Goal: Check status

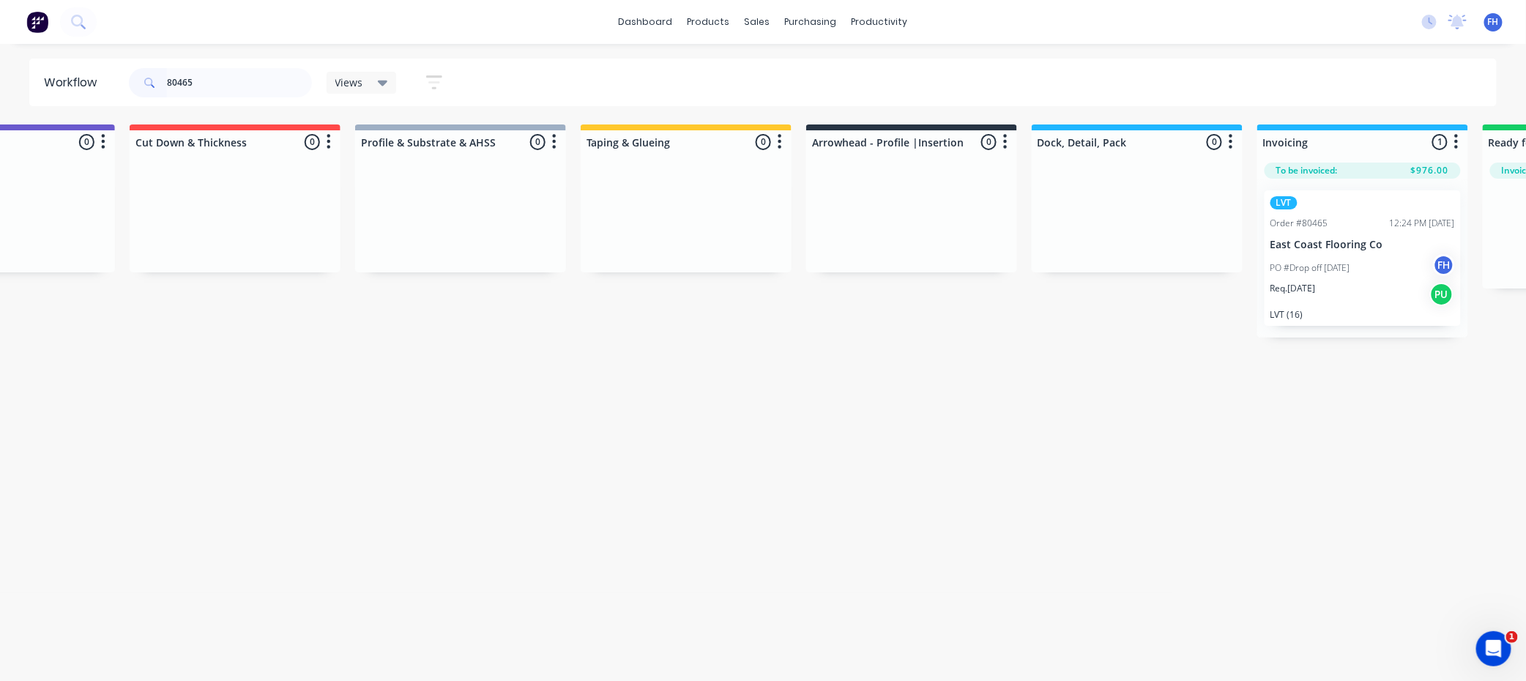
scroll to position [0, 353]
drag, startPoint x: 220, startPoint y: 82, endPoint x: -28, endPoint y: 9, distance: 258.1
click at [0, 9] on html "dashboard products sales purchasing productivity dashboard products Product Cat…" at bounding box center [410, 296] width 1526 height 593
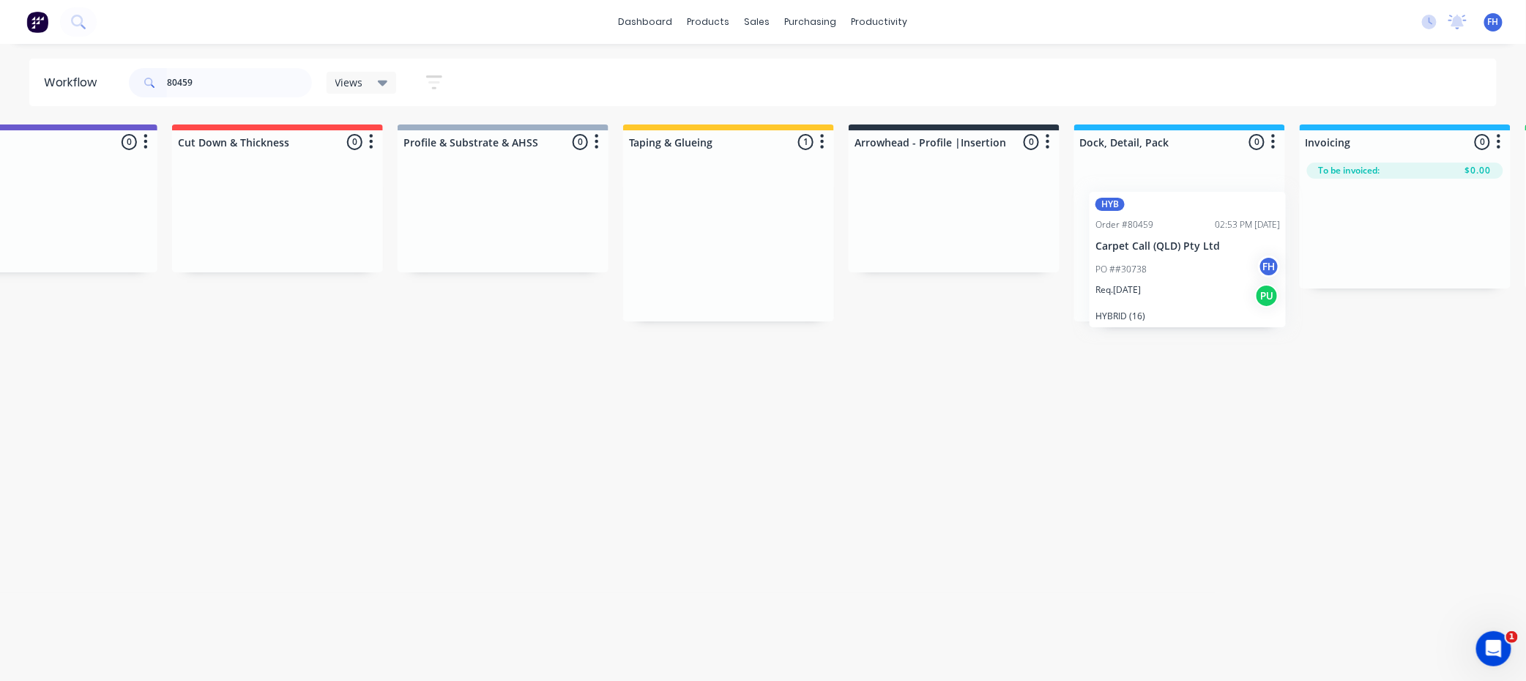
drag, startPoint x: 979, startPoint y: 259, endPoint x: 1133, endPoint y: 277, distance: 154.8
click at [1133, 277] on div "Submitted 0 Summaries Total order value Invoiced to date To be invoiced Unpack …" at bounding box center [1006, 222] width 2654 height 197
drag, startPoint x: 204, startPoint y: 78, endPoint x: 184, endPoint y: 85, distance: 21.1
click at [184, 85] on input "80459" at bounding box center [239, 82] width 145 height 29
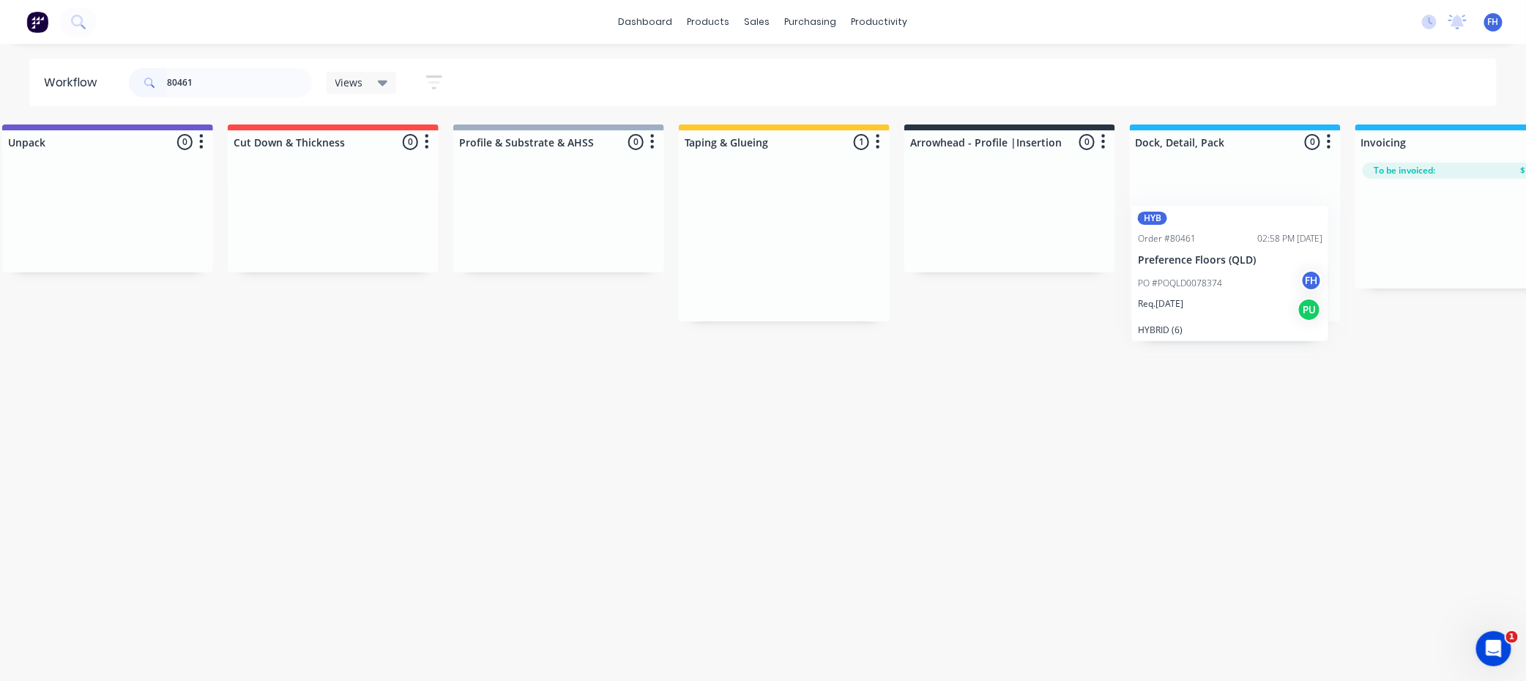
scroll to position [0, 288]
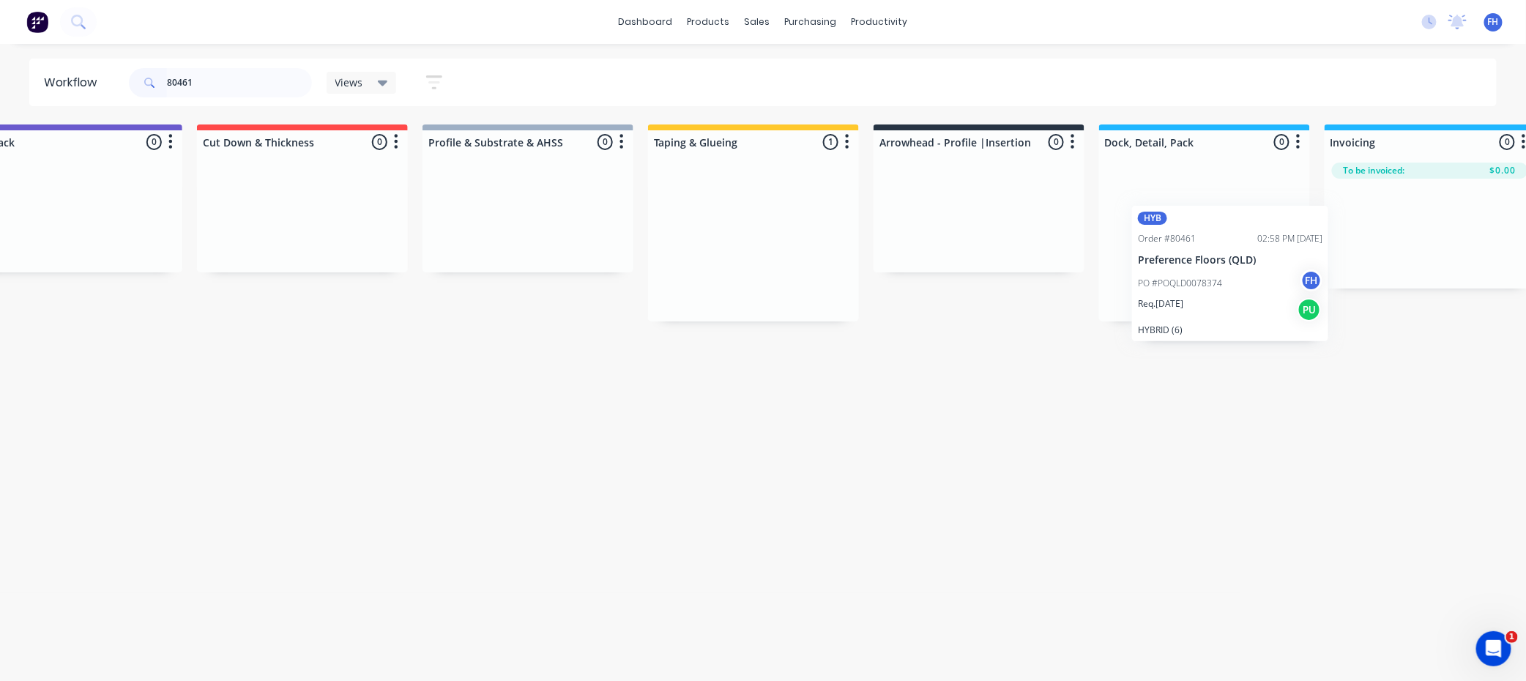
drag, startPoint x: 1005, startPoint y: 256, endPoint x: 1201, endPoint y: 288, distance: 198.8
click at [1201, 288] on div "Submitted 0 Summaries Total order value Invoiced to date To be invoiced Unpack …" at bounding box center [1030, 222] width 2654 height 197
drag, startPoint x: 201, startPoint y: 87, endPoint x: 188, endPoint y: 84, distance: 12.8
click at [188, 84] on input "80461" at bounding box center [239, 82] width 145 height 29
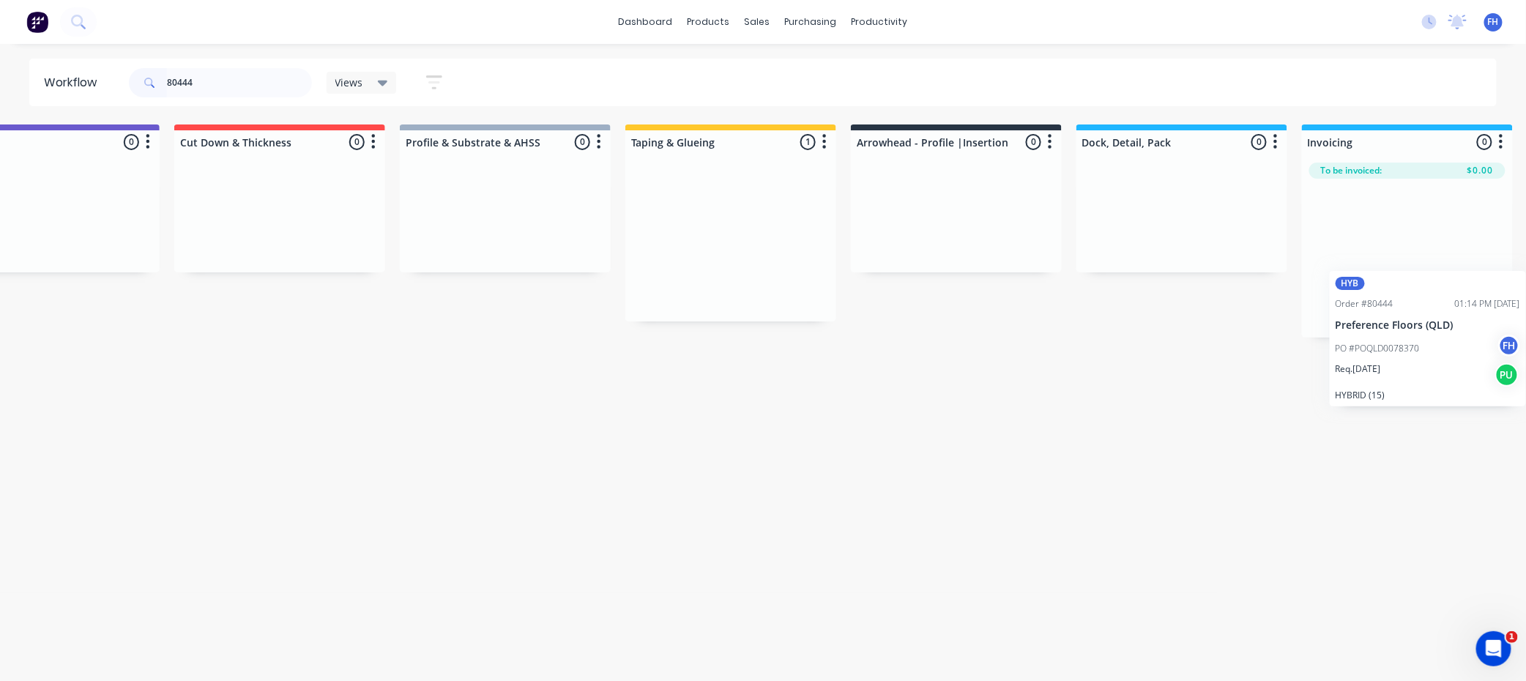
scroll to position [0, 324]
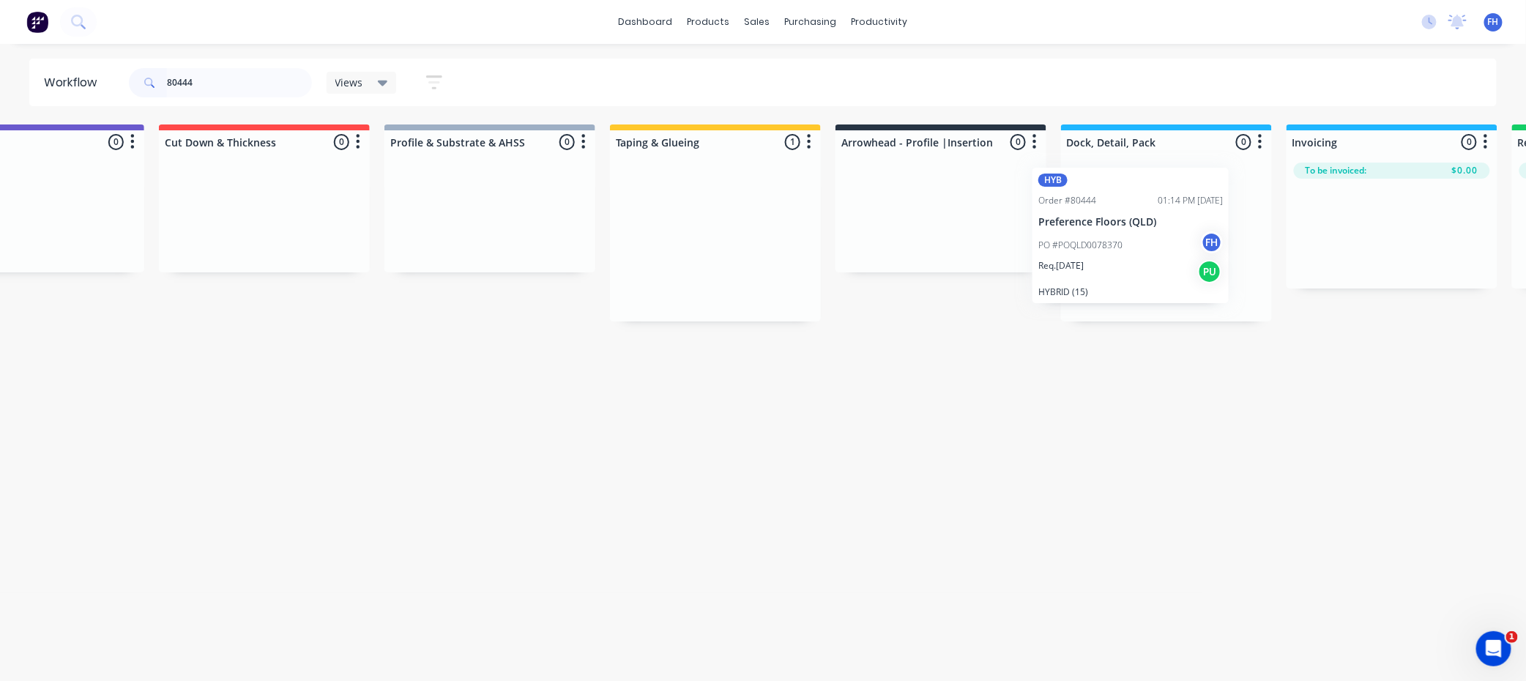
drag, startPoint x: 1012, startPoint y: 227, endPoint x: 1116, endPoint y: 223, distance: 104.0
click at [1116, 223] on div "Submitted 0 Summaries Total order value Invoiced to date To be invoiced Unpack …" at bounding box center [992, 222] width 2654 height 197
drag, startPoint x: 200, startPoint y: 75, endPoint x: 186, endPoint y: 93, distance: 22.4
click at [186, 93] on input "80444" at bounding box center [239, 82] width 145 height 29
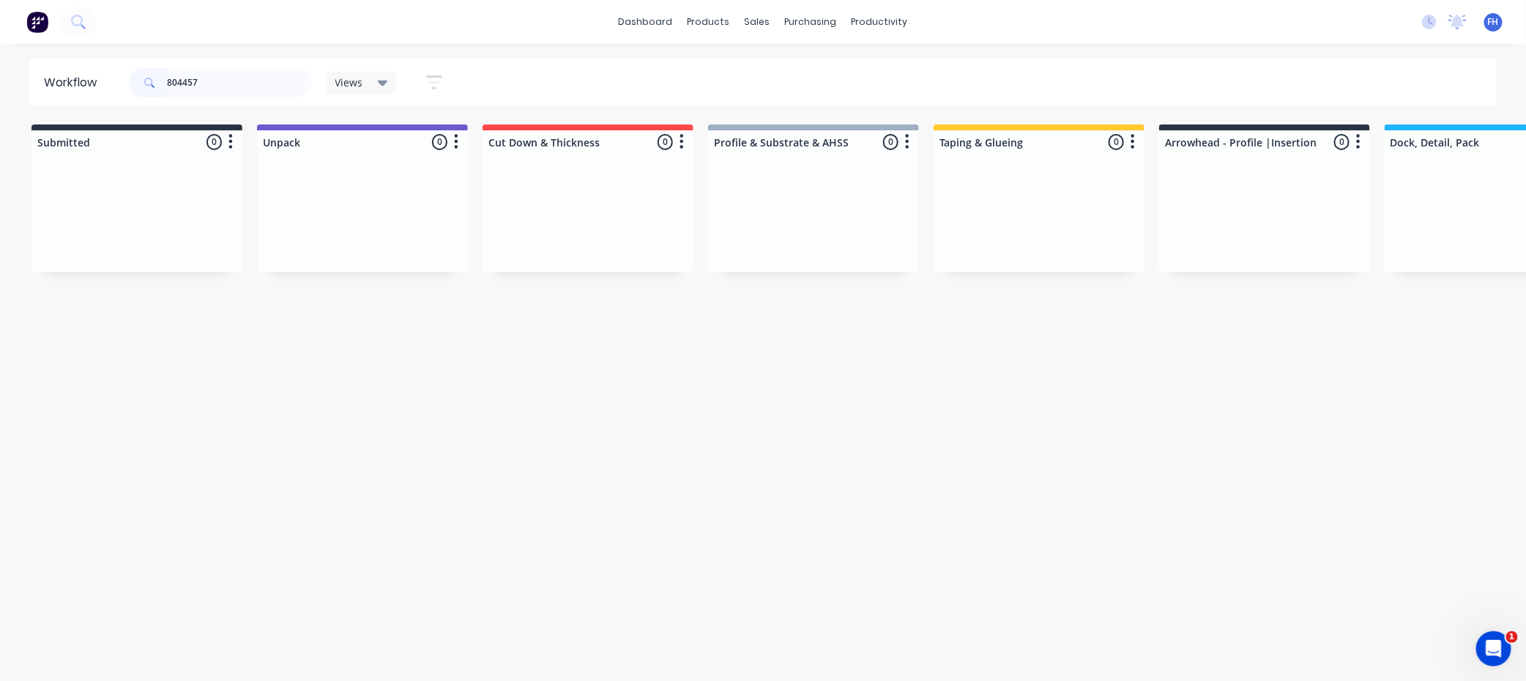
drag, startPoint x: 204, startPoint y: 82, endPoint x: 182, endPoint y: 86, distance: 22.4
click at [182, 86] on input "804457" at bounding box center [239, 82] width 145 height 29
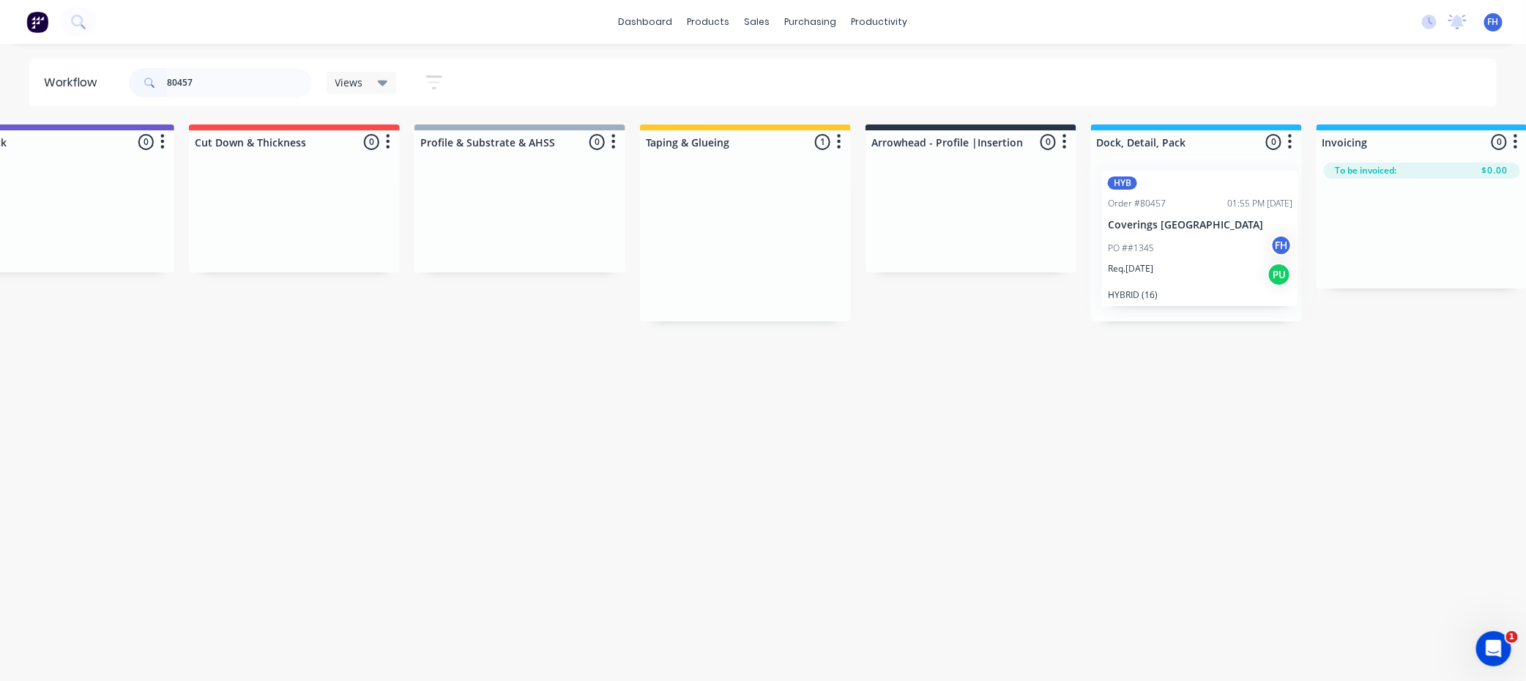
drag, startPoint x: 1014, startPoint y: 226, endPoint x: 1177, endPoint y: 226, distance: 163.3
click at [1177, 226] on div "Submitted 0 Summaries Total order value Invoiced to date To be invoiced Unpack …" at bounding box center [1022, 222] width 2654 height 197
drag, startPoint x: 208, startPoint y: 81, endPoint x: 184, endPoint y: 89, distance: 25.5
click at [184, 89] on input "80457" at bounding box center [239, 82] width 145 height 29
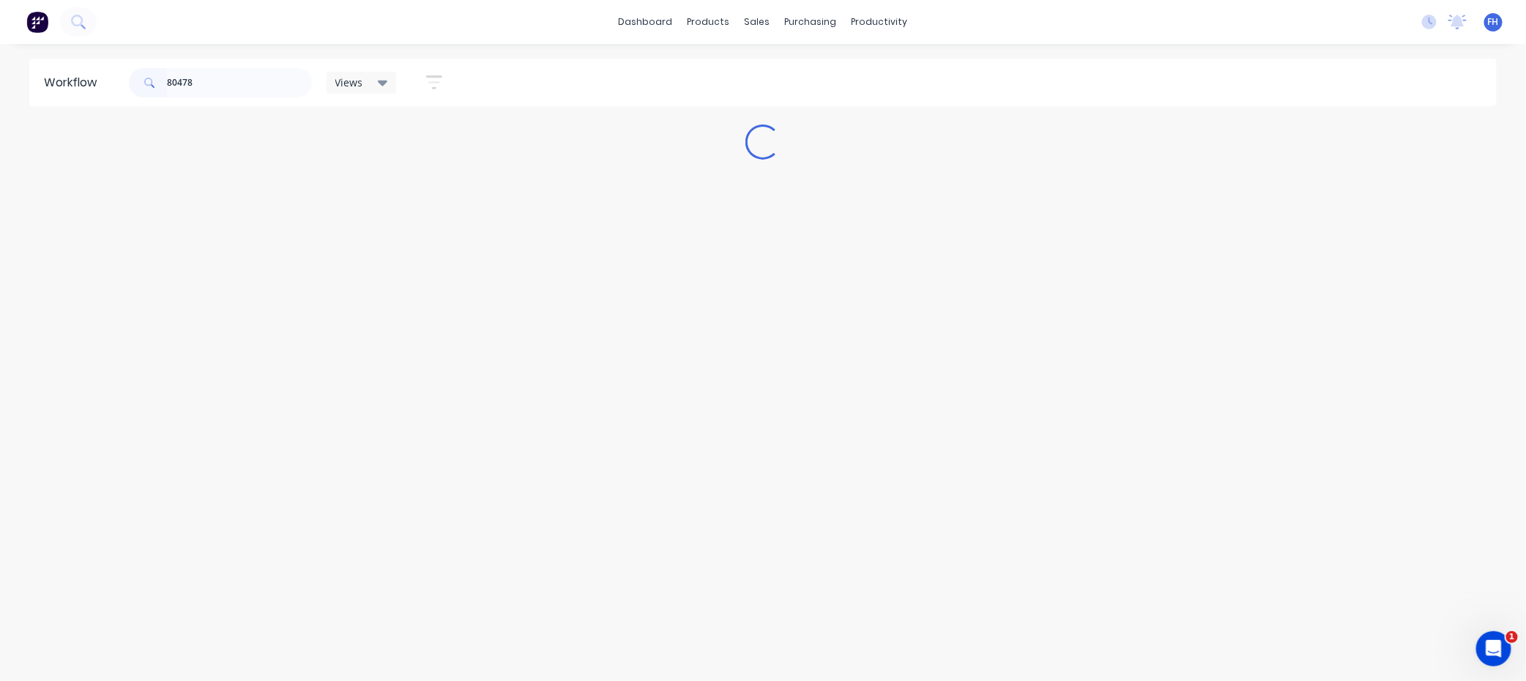
scroll to position [0, 0]
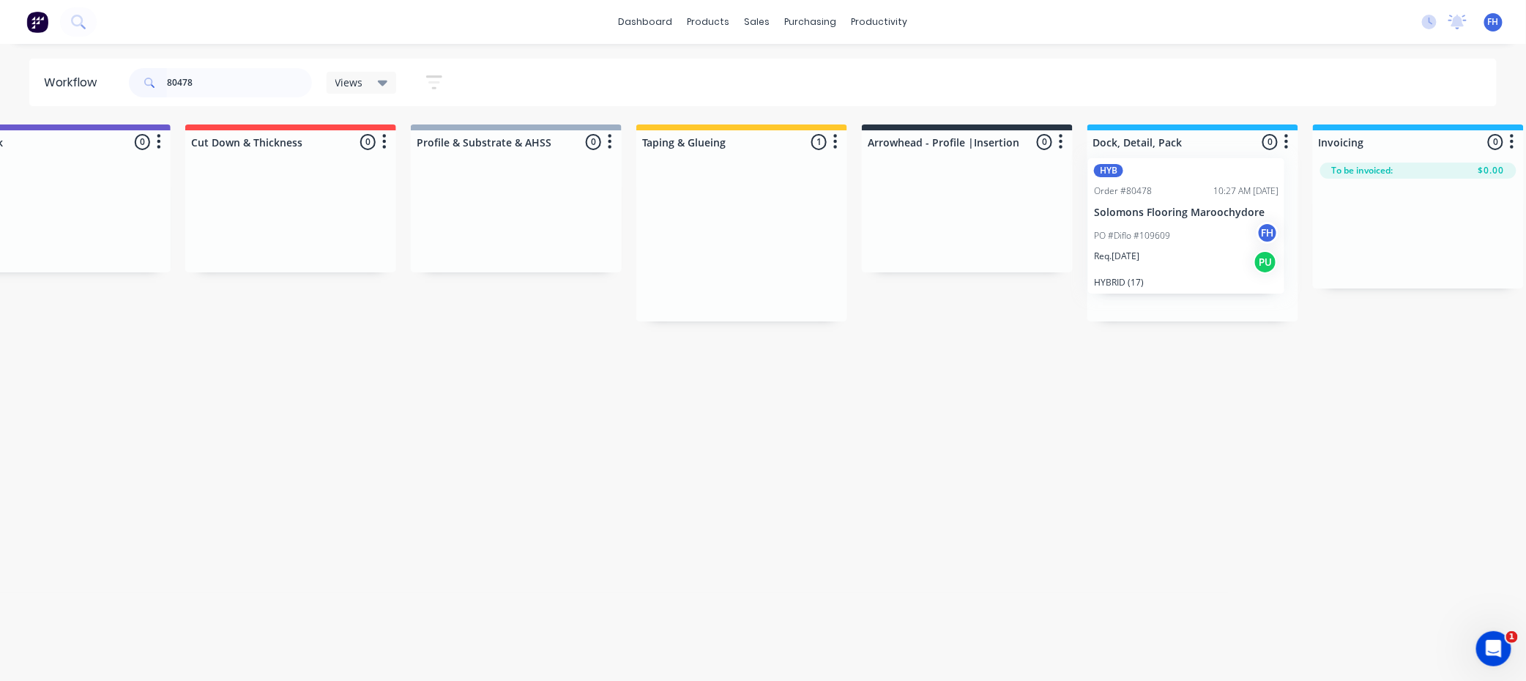
drag, startPoint x: 1012, startPoint y: 252, endPoint x: 1163, endPoint y: 236, distance: 151.7
click at [1163, 236] on div "Submitted 0 Summaries Total order value Invoiced to date To be invoiced Unpack …" at bounding box center [1019, 222] width 2654 height 197
drag, startPoint x: 195, startPoint y: 79, endPoint x: 184, endPoint y: 86, distance: 13.2
click at [184, 86] on input "80478" at bounding box center [239, 82] width 145 height 29
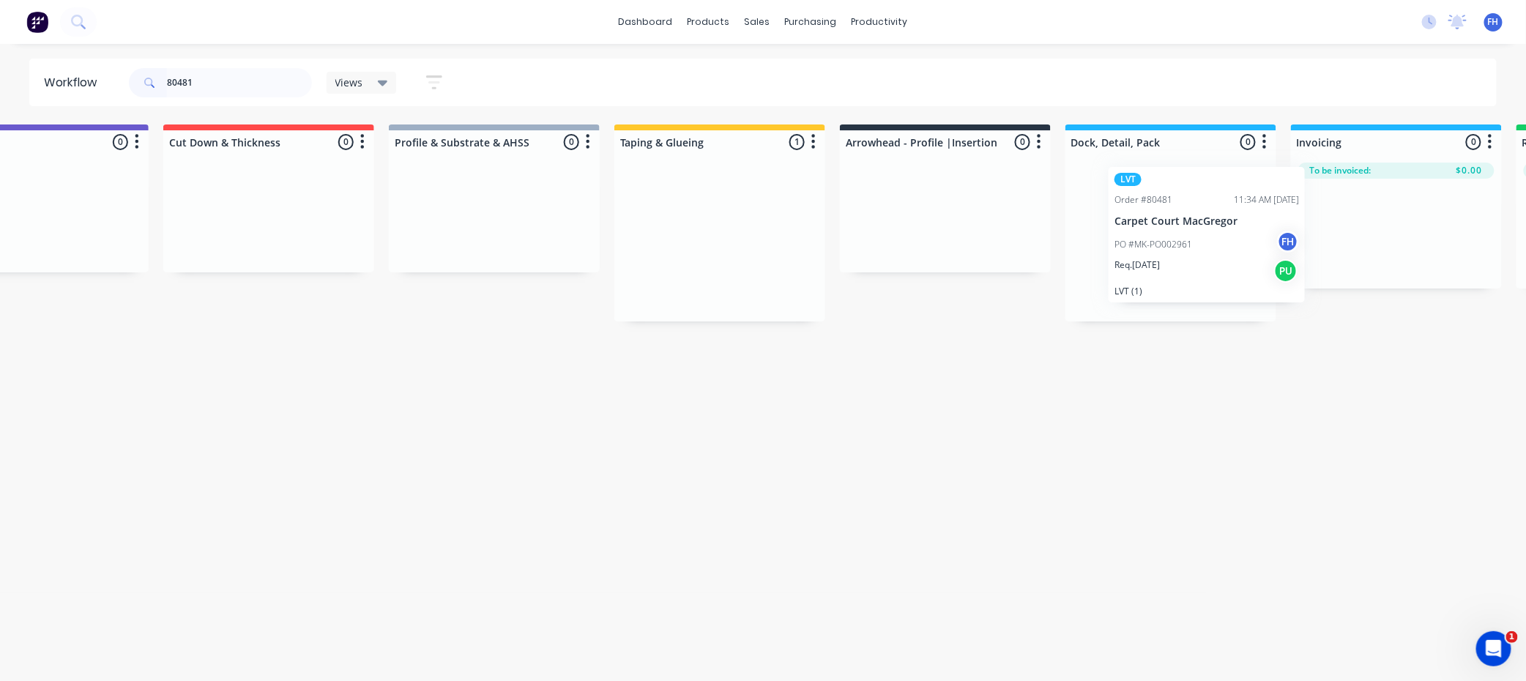
scroll to position [0, 343]
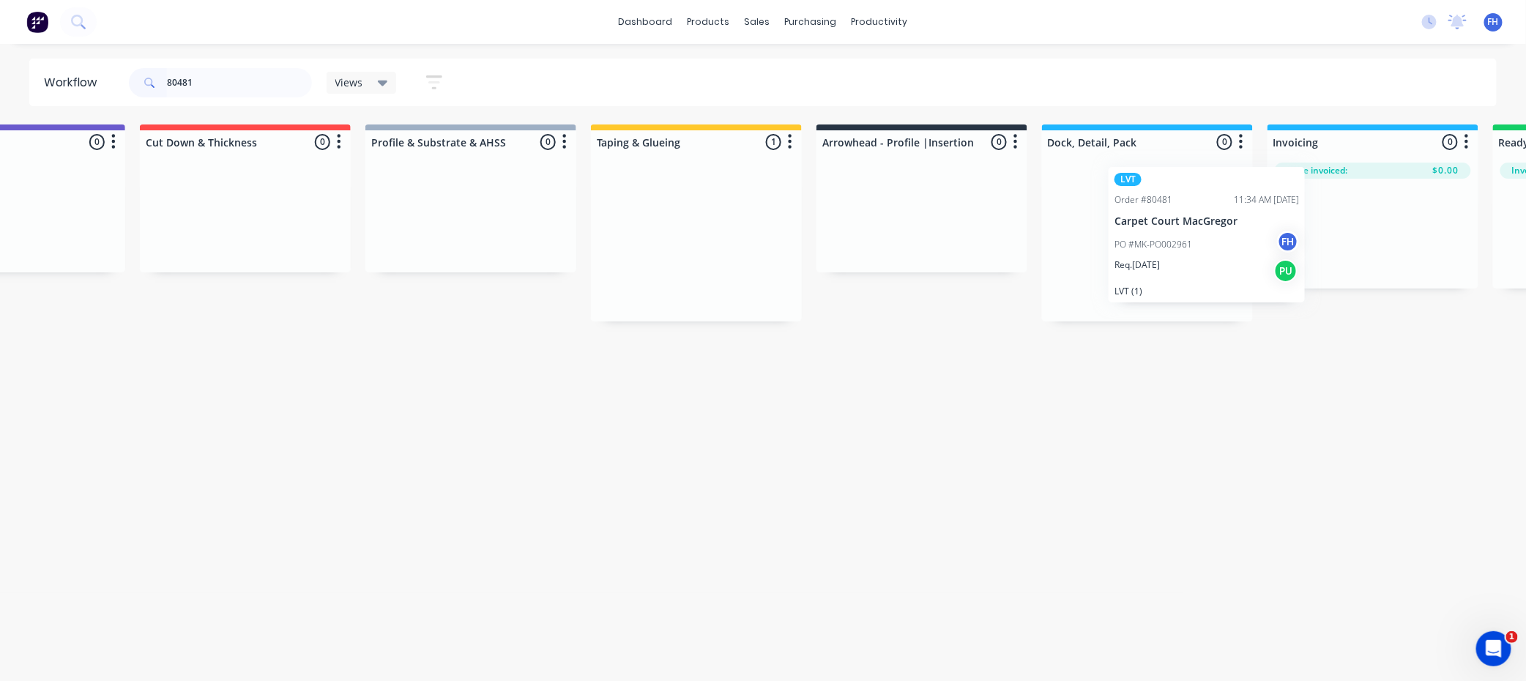
drag, startPoint x: 1021, startPoint y: 256, endPoint x: 1185, endPoint y: 249, distance: 164.2
click at [1185, 249] on div "Submitted 0 Summaries Total order value Invoiced to date To be invoiced Unpack …" at bounding box center [973, 222] width 2654 height 197
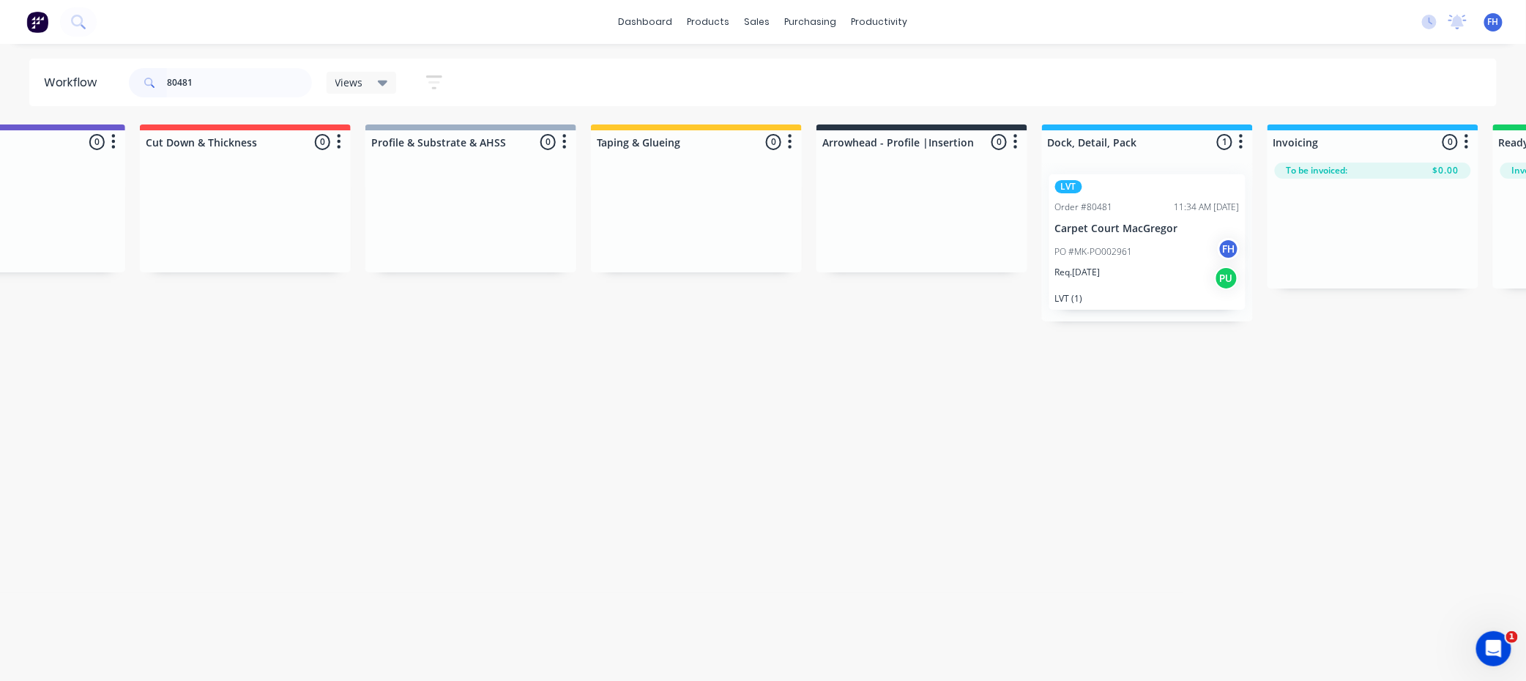
drag, startPoint x: 197, startPoint y: 81, endPoint x: 190, endPoint y: 85, distance: 8.2
click at [190, 85] on input "80481" at bounding box center [239, 82] width 145 height 29
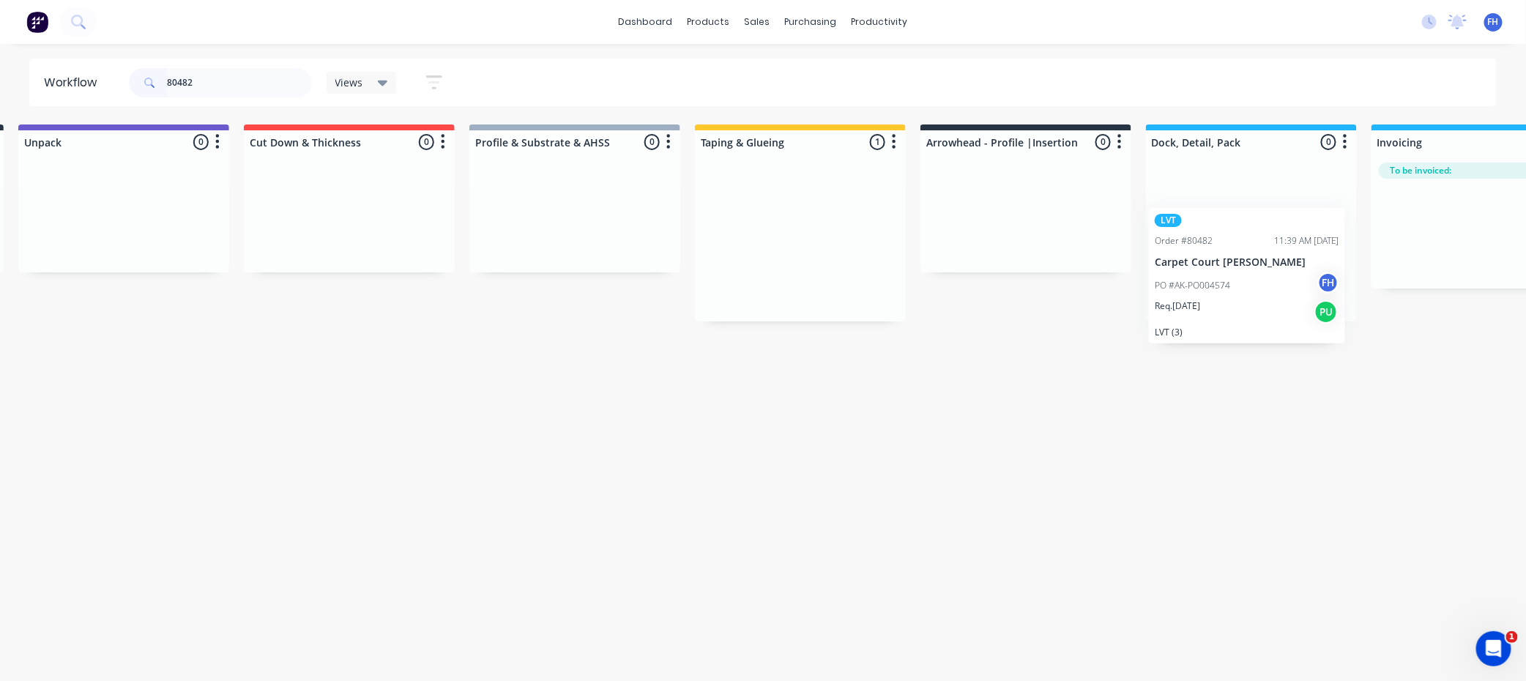
scroll to position [0, 262]
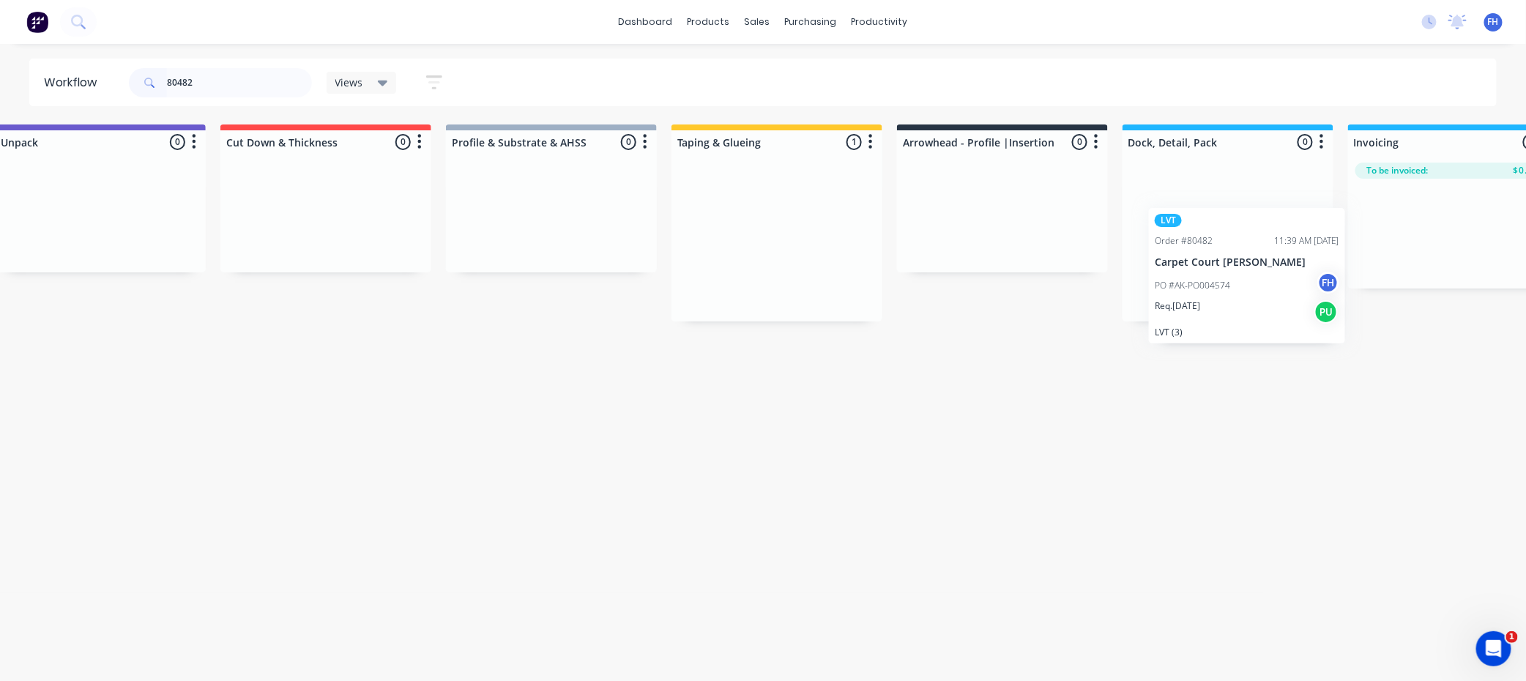
drag, startPoint x: 1027, startPoint y: 249, endPoint x: 1240, endPoint y: 283, distance: 215.0
click at [1240, 283] on div "Submitted 0 Summaries Total order value Invoiced to date To be invoiced Unpack …" at bounding box center [1054, 222] width 2654 height 197
drag, startPoint x: 209, startPoint y: 84, endPoint x: 180, endPoint y: 84, distance: 28.6
click at [180, 84] on input "80482" at bounding box center [239, 82] width 145 height 29
type input "80460"
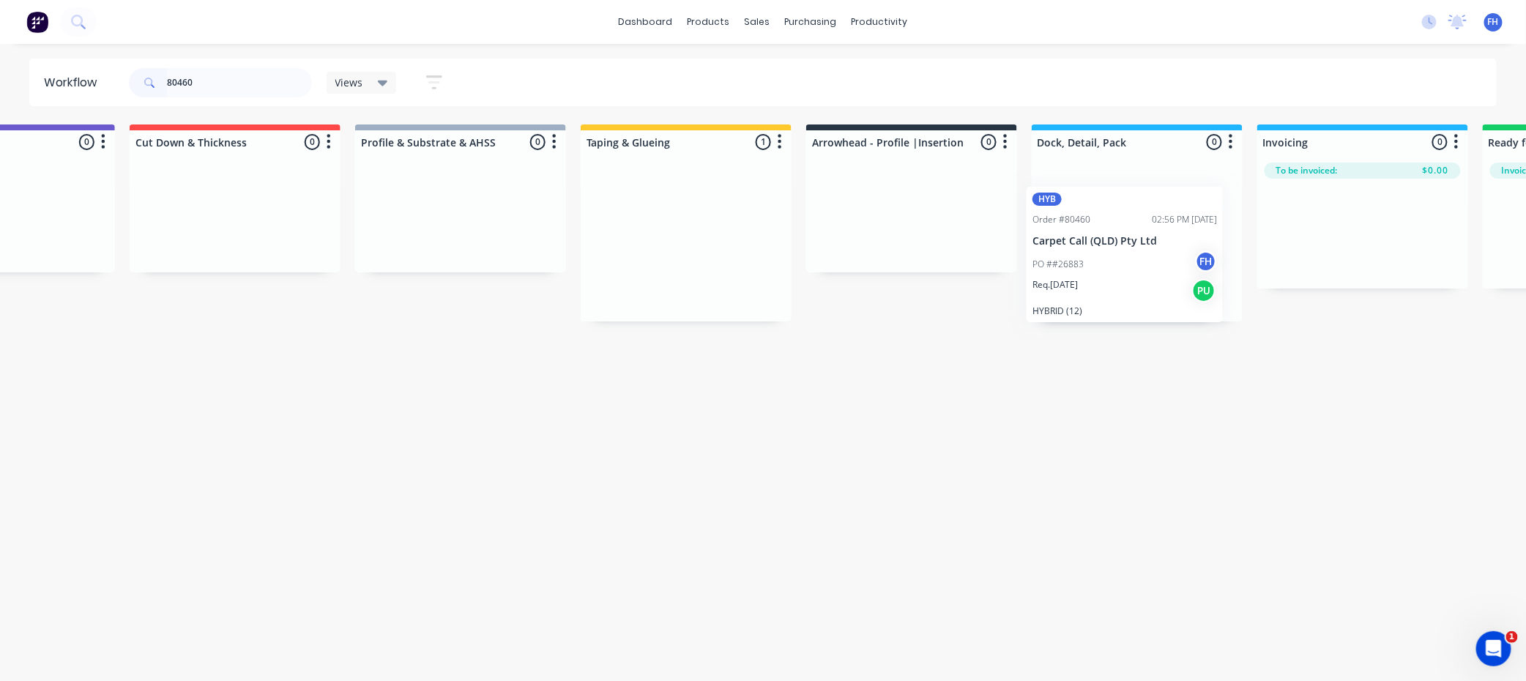
scroll to position [0, 356]
drag, startPoint x: 1024, startPoint y: 231, endPoint x: 1106, endPoint y: 228, distance: 82.0
click at [1106, 228] on div "Submitted 0 Summaries Total order value Invoiced to date To be invoiced Unpack …" at bounding box center [960, 222] width 2654 height 197
